Goal: Transaction & Acquisition: Purchase product/service

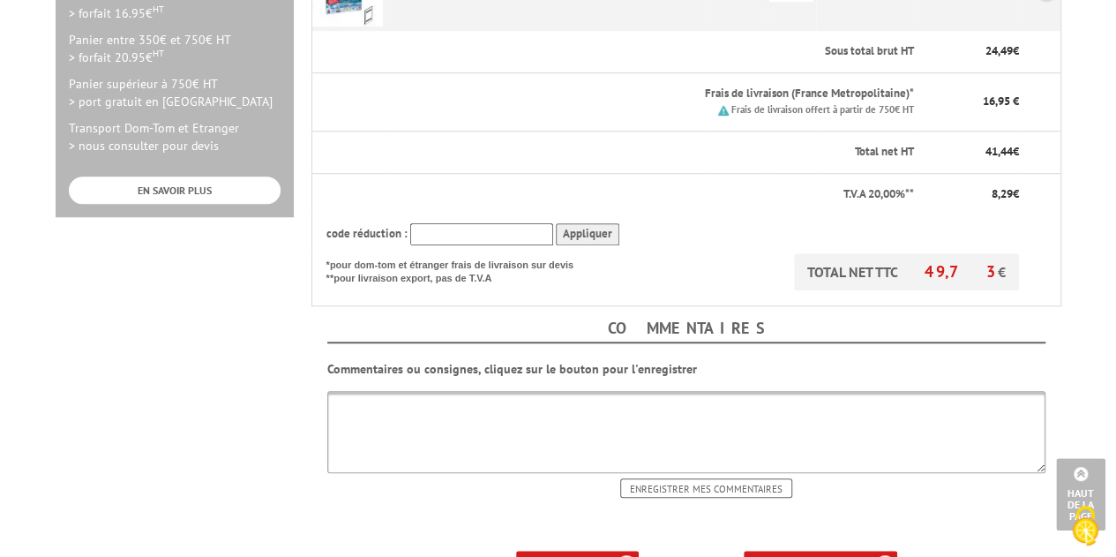
scroll to position [618, 0]
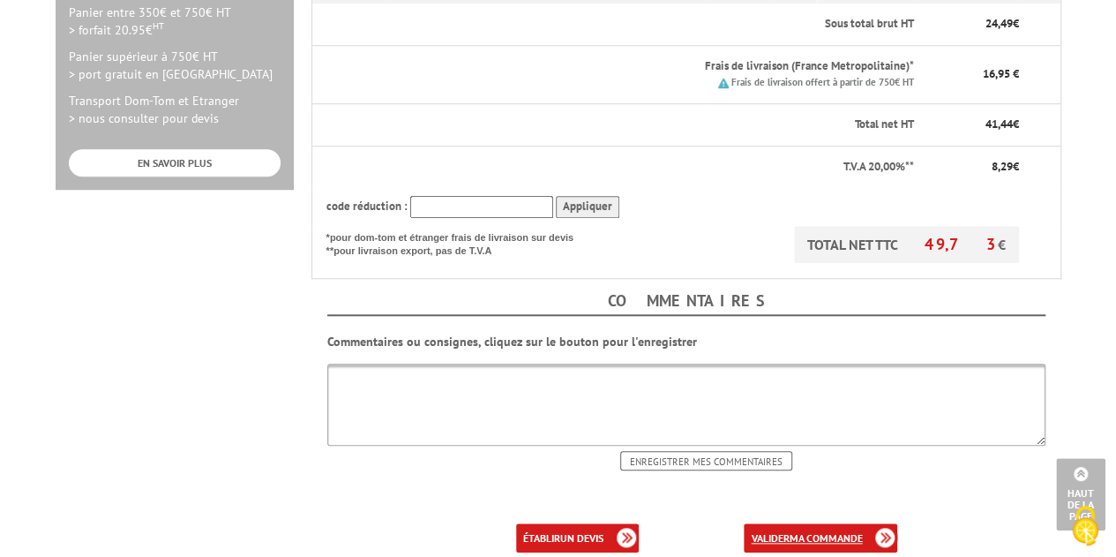
click at [809, 531] on b "ma commande" at bounding box center [825, 537] width 73 height 13
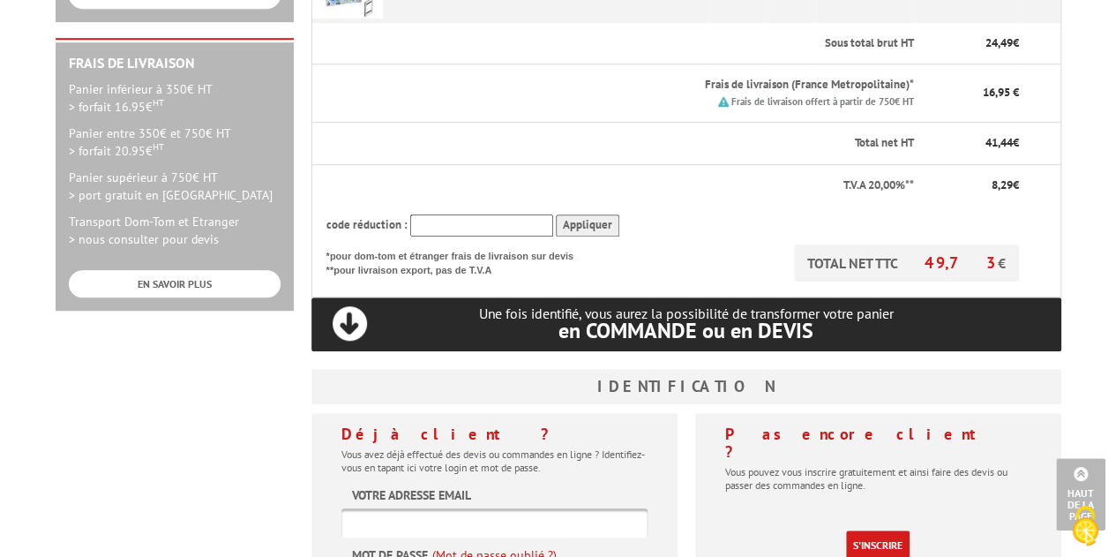
scroll to position [618, 0]
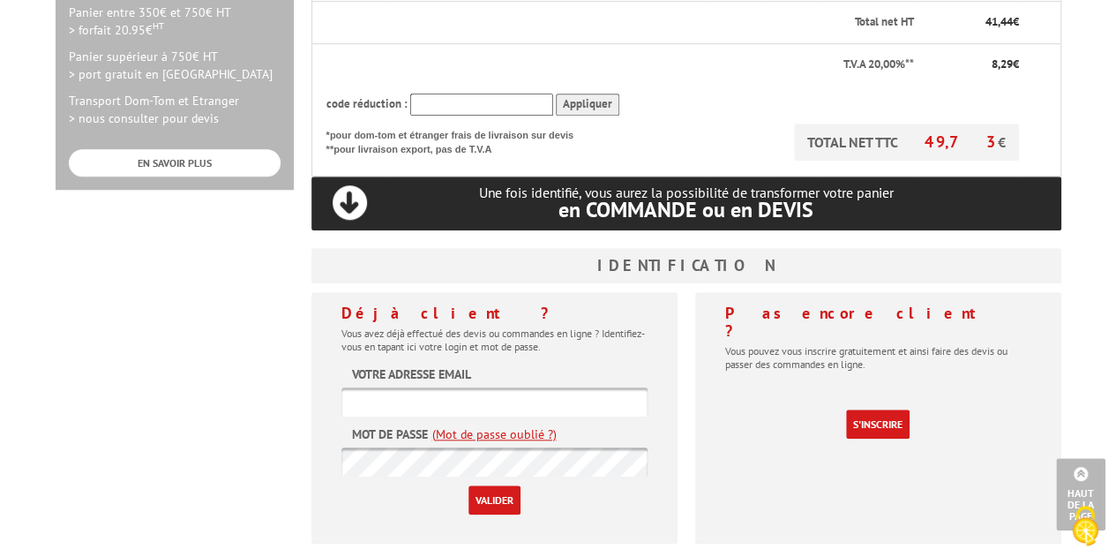
type input "[EMAIL_ADDRESS][DOMAIN_NAME]"
click at [498, 485] on input "Valider" at bounding box center [495, 499] width 52 height 29
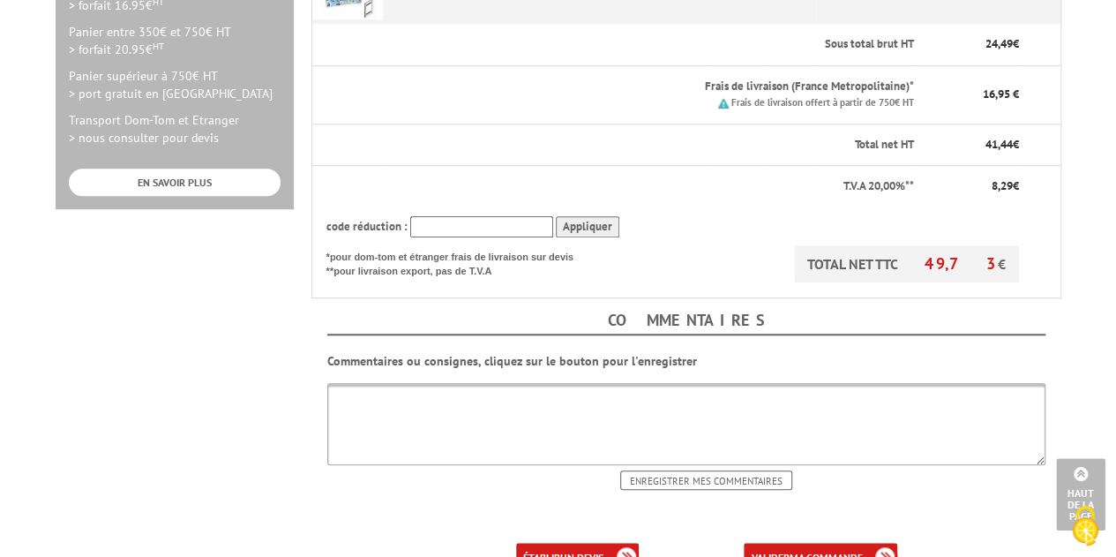
scroll to position [706, 0]
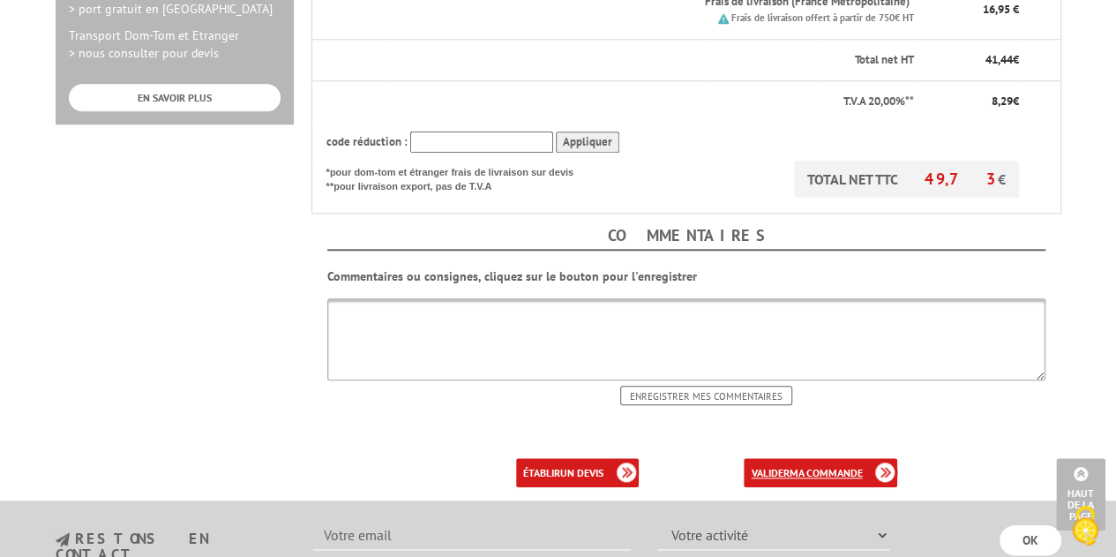
click at [815, 458] on link "valider ma commande" at bounding box center [821, 472] width 154 height 29
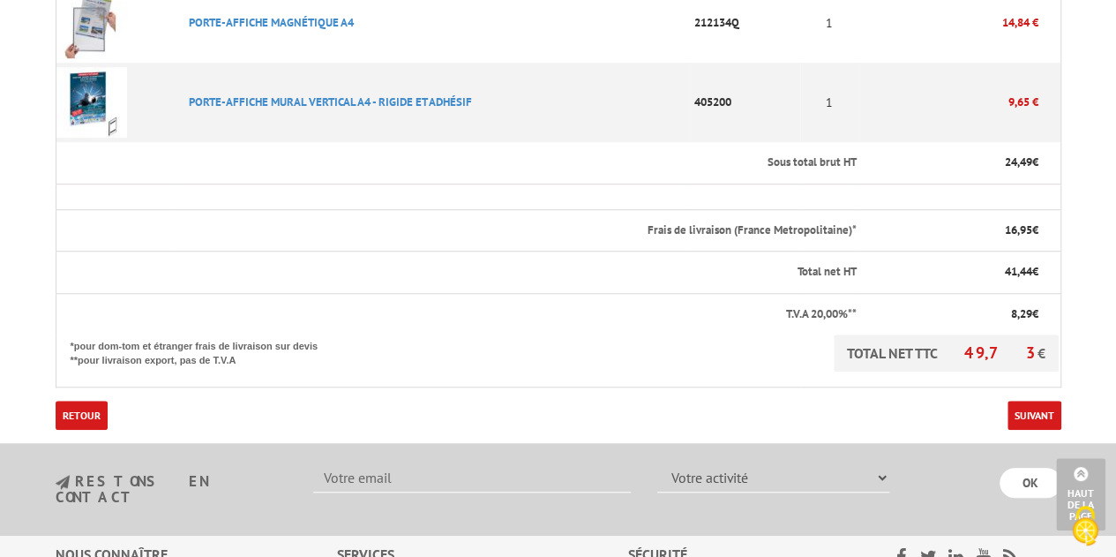
scroll to position [533, 0]
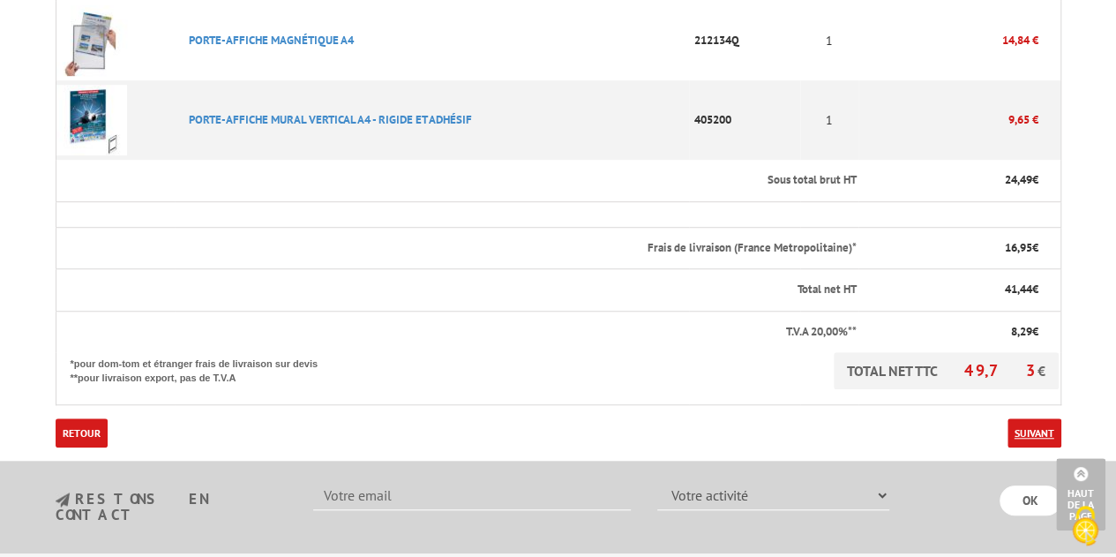
click at [1032, 418] on link "Suivant" at bounding box center [1035, 432] width 54 height 29
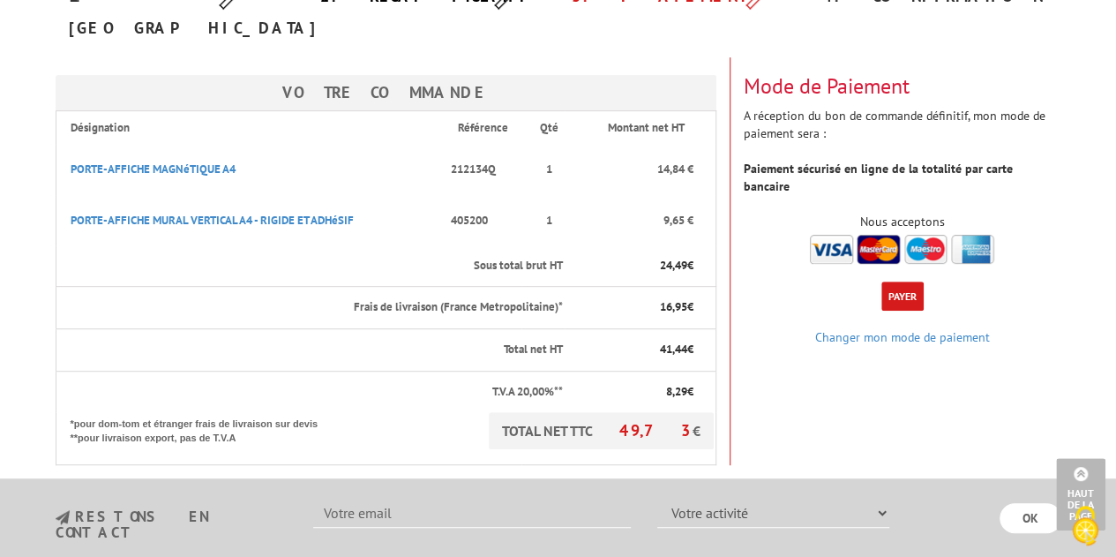
scroll to position [252, 0]
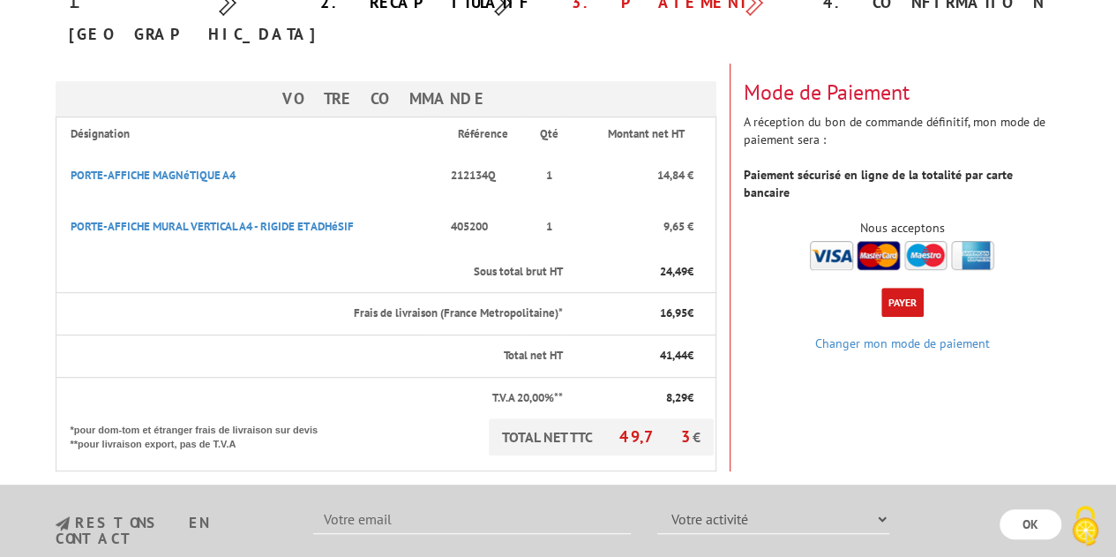
click at [839, 241] on img at bounding box center [902, 255] width 184 height 29
click at [907, 288] on button "Payer" at bounding box center [903, 302] width 42 height 29
